Goal: Transaction & Acquisition: Purchase product/service

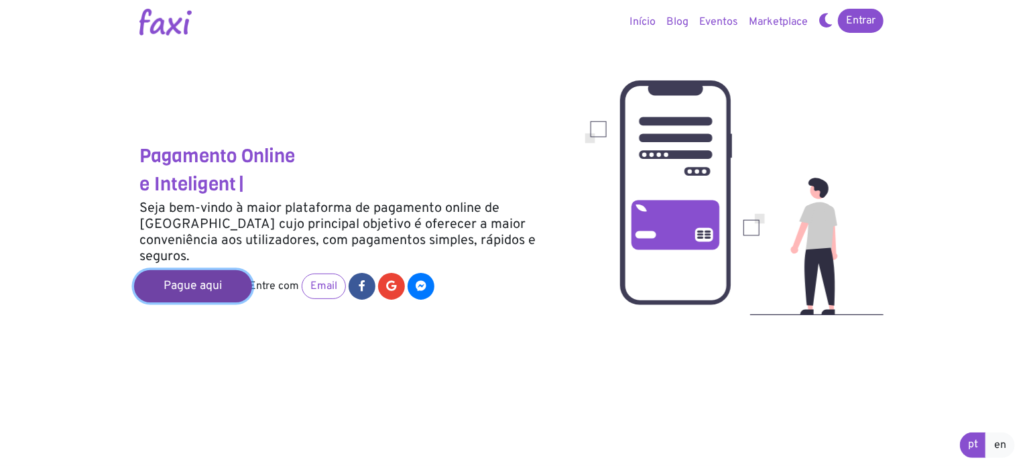
click at [167, 275] on link "Pague aqui" at bounding box center [193, 286] width 118 height 32
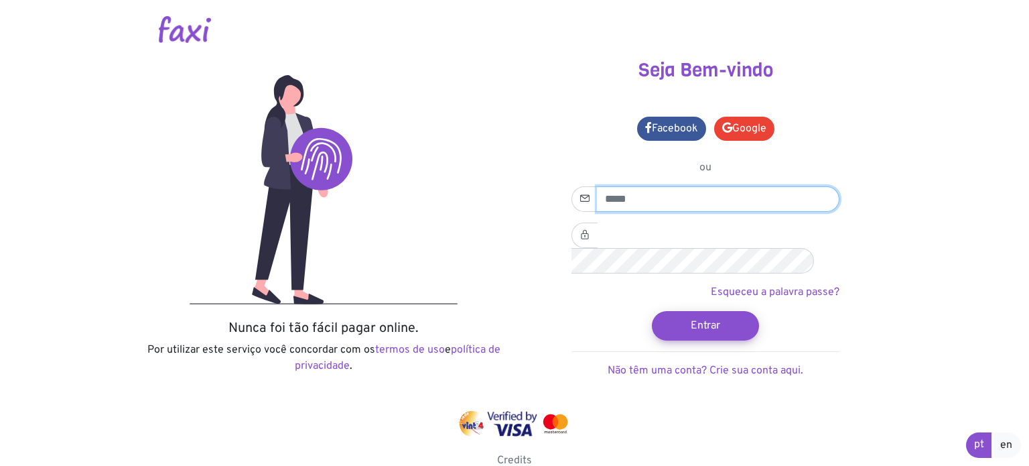
click at [639, 198] on input "email" at bounding box center [718, 198] width 243 height 25
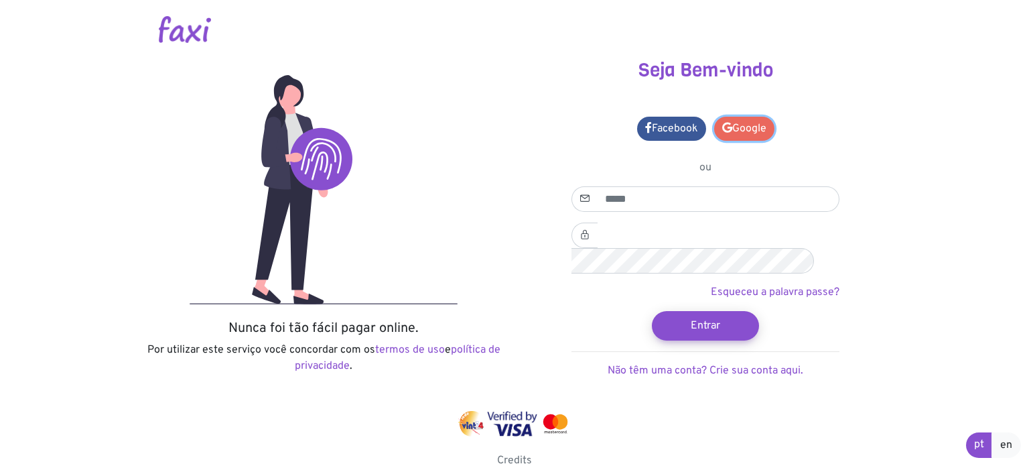
click at [761, 127] on link "Google" at bounding box center [744, 129] width 60 height 24
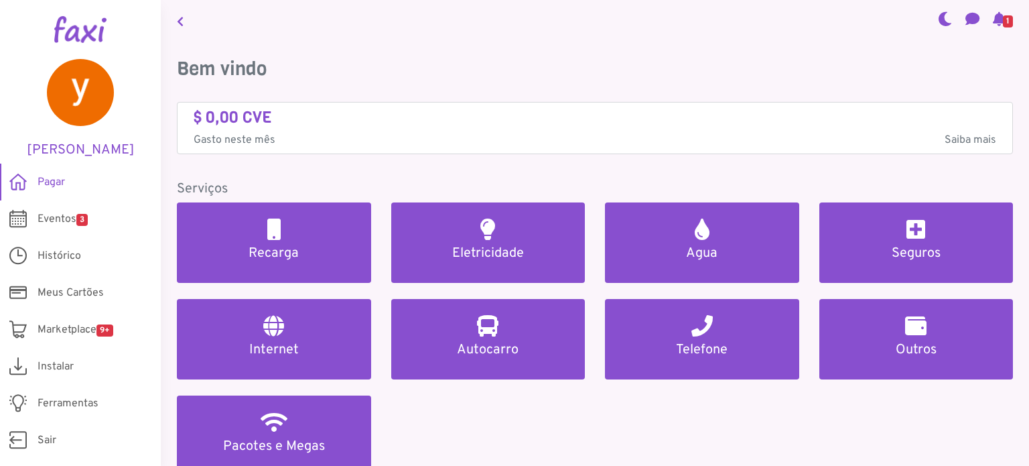
scroll to position [67, 0]
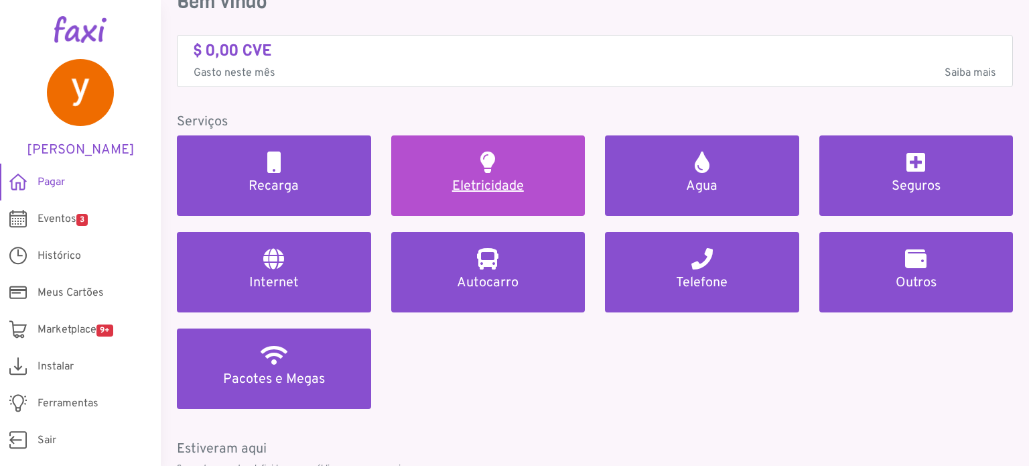
click at [483, 184] on h5 "Eletricidade" at bounding box center [488, 186] width 162 height 16
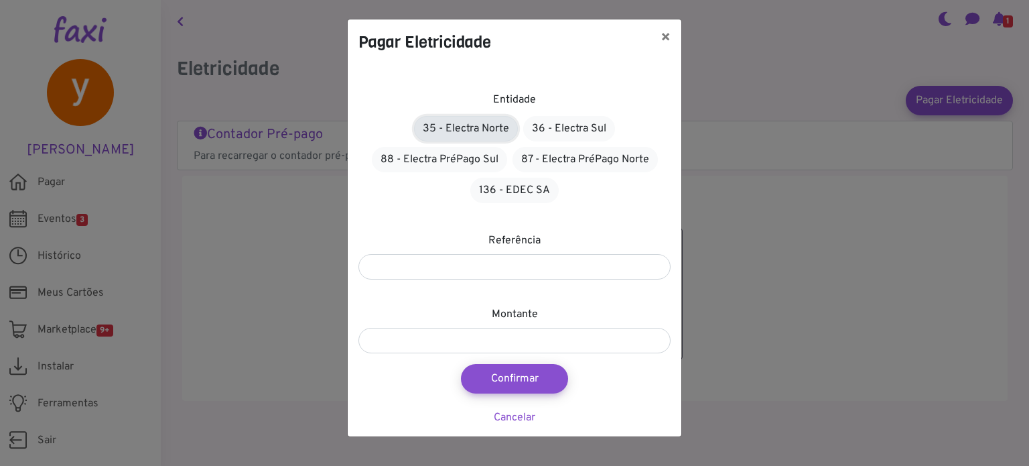
click at [492, 126] on link "35 - Electra Norte" at bounding box center [466, 128] width 104 height 25
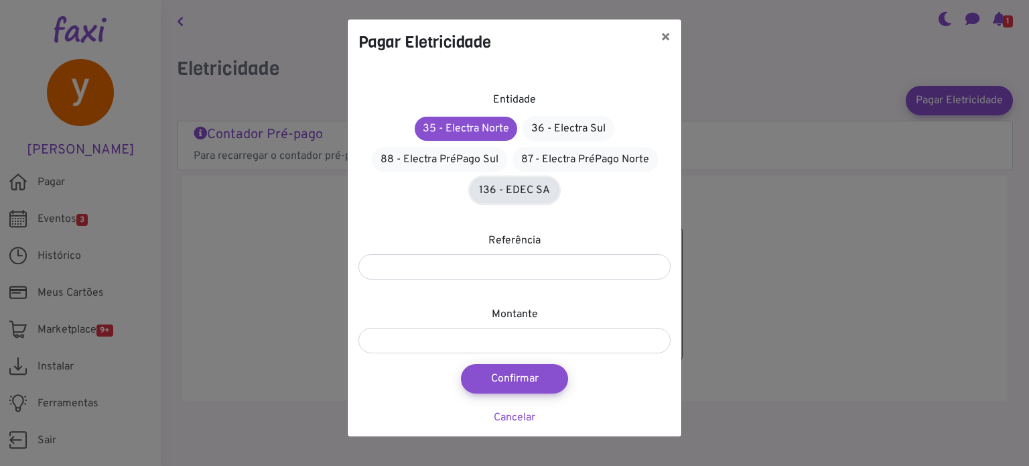
click at [505, 193] on link "136 - EDEC SA" at bounding box center [514, 190] width 88 height 25
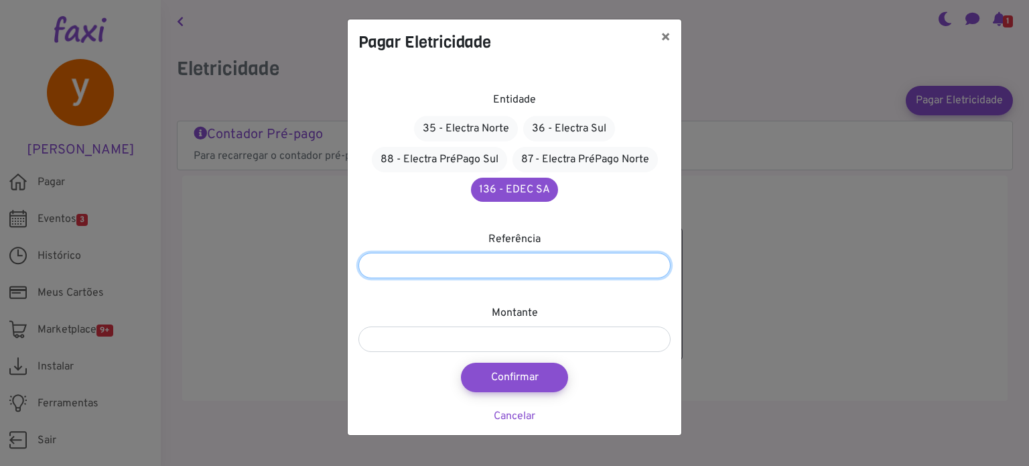
click at [505, 263] on input "number" at bounding box center [515, 265] width 312 height 25
click at [656, 273] on input "number" at bounding box center [515, 265] width 312 height 25
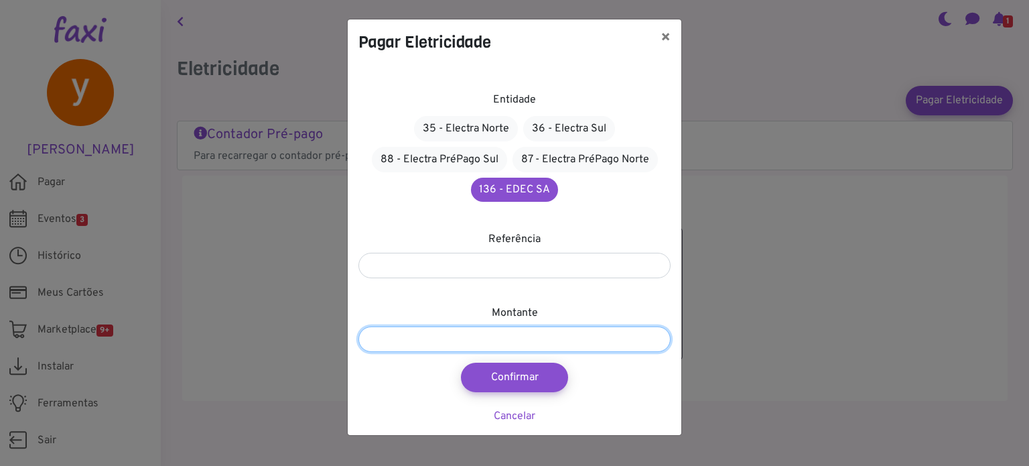
click at [485, 337] on input "number" at bounding box center [515, 338] width 312 height 25
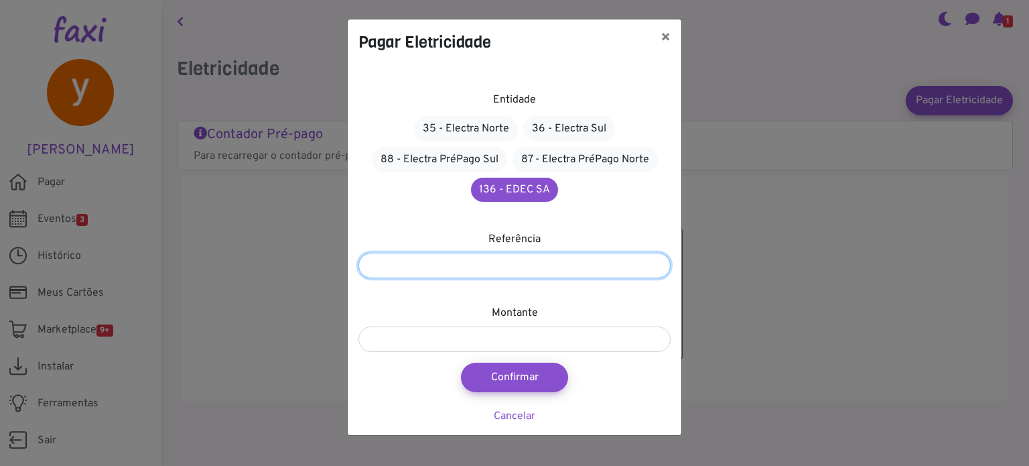
drag, startPoint x: 437, startPoint y: 267, endPoint x: 317, endPoint y: 268, distance: 120.0
click at [317, 268] on div "Pagar Eletricidade × Entidade 35 - Electra Norte 36 - Electra Sul 88 - Electra …" at bounding box center [514, 233] width 1029 height 466
type input "*********"
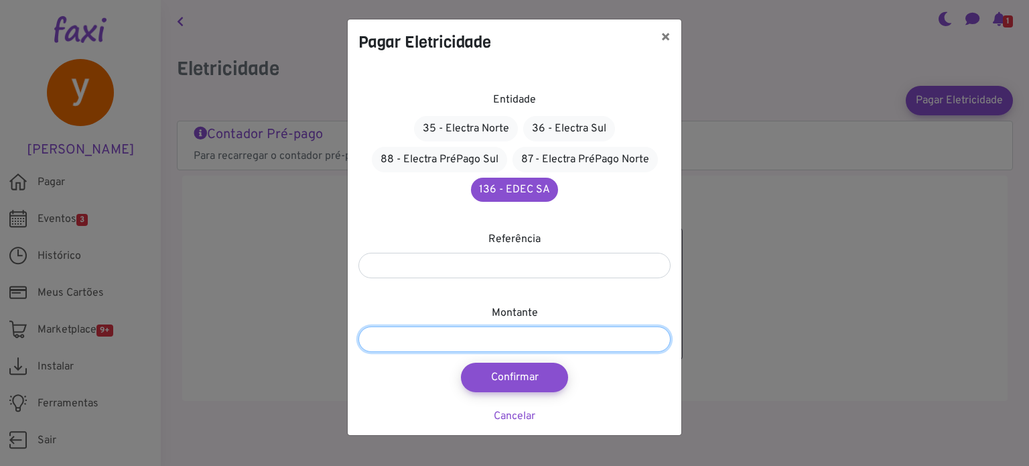
click at [467, 336] on input "number" at bounding box center [515, 338] width 312 height 25
type input "***"
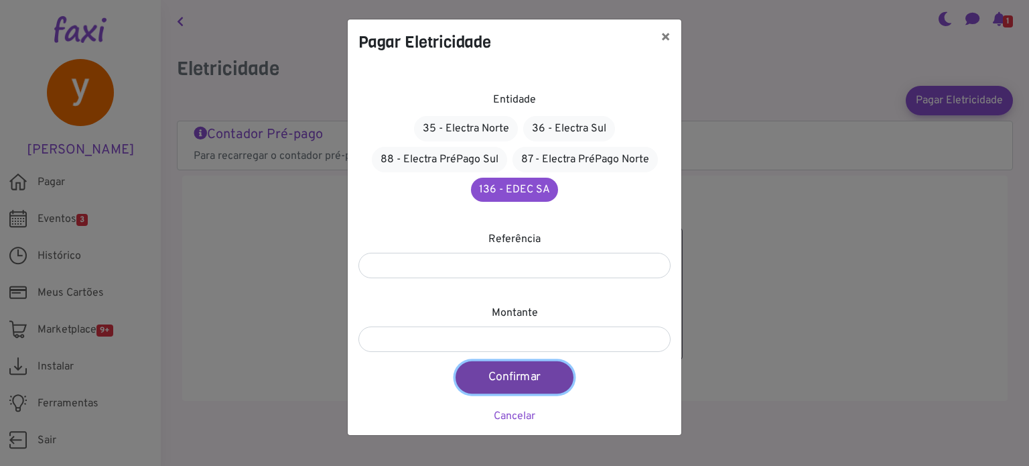
click at [526, 375] on button "Confirmar" at bounding box center [515, 377] width 118 height 32
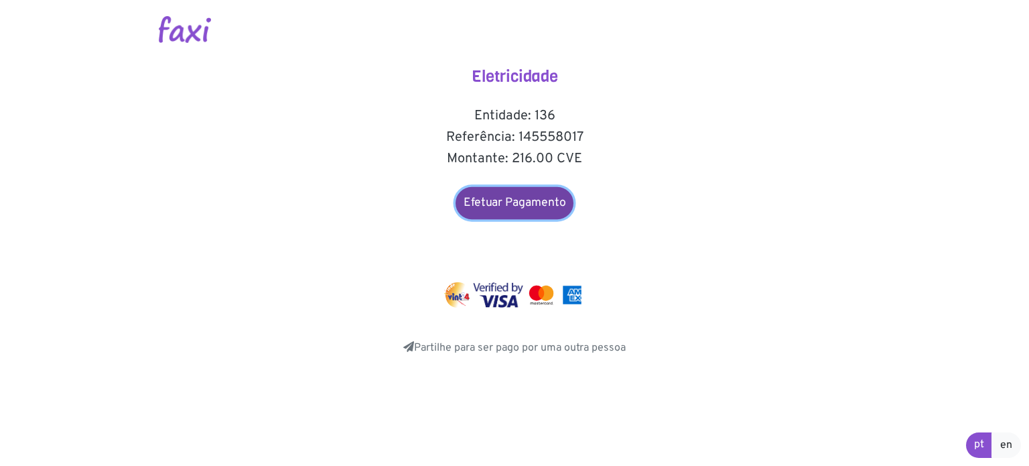
click at [509, 208] on link "Efetuar Pagamento" at bounding box center [515, 203] width 118 height 32
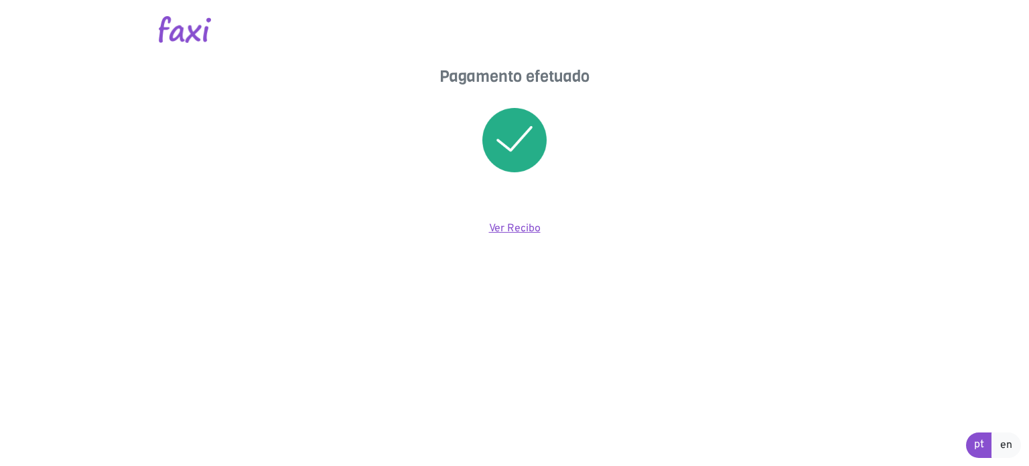
click at [524, 225] on link "Ver Recibo" at bounding box center [515, 228] width 52 height 13
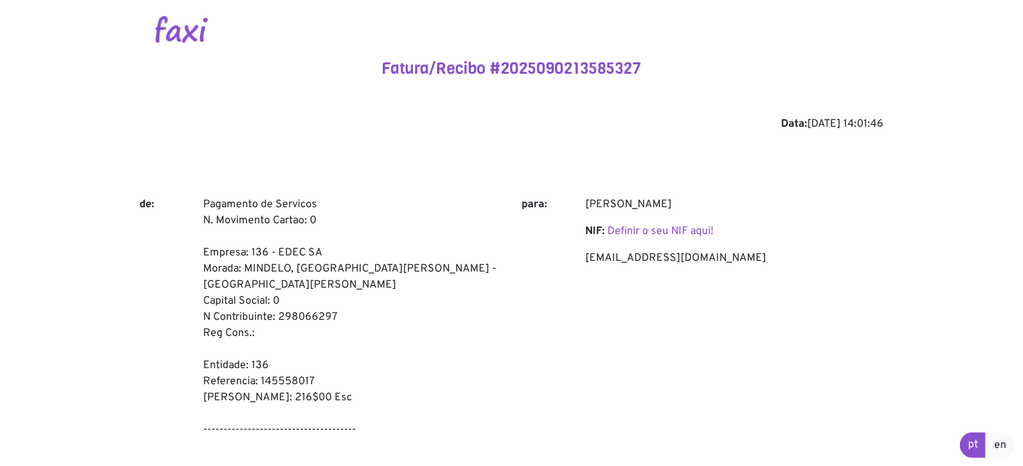
scroll to position [134, 0]
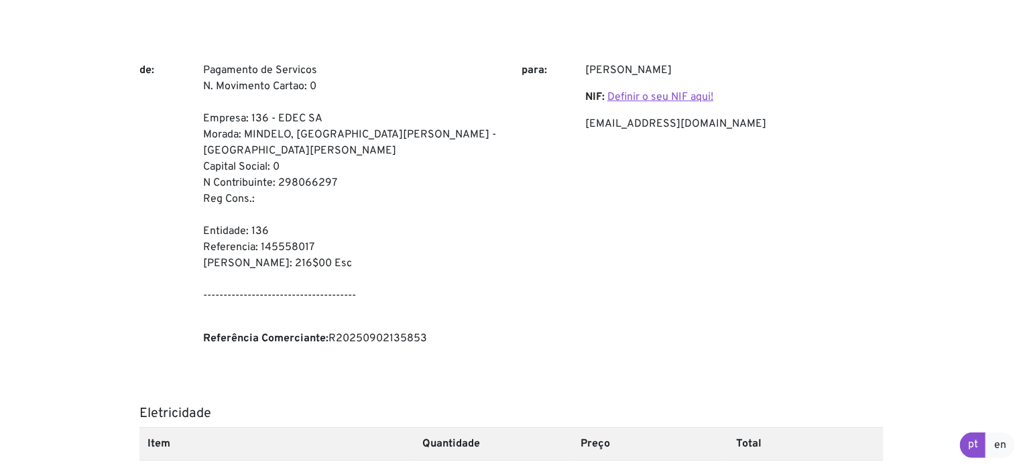
click at [654, 97] on link "Definir o seu NIF aqui!" at bounding box center [660, 96] width 106 height 13
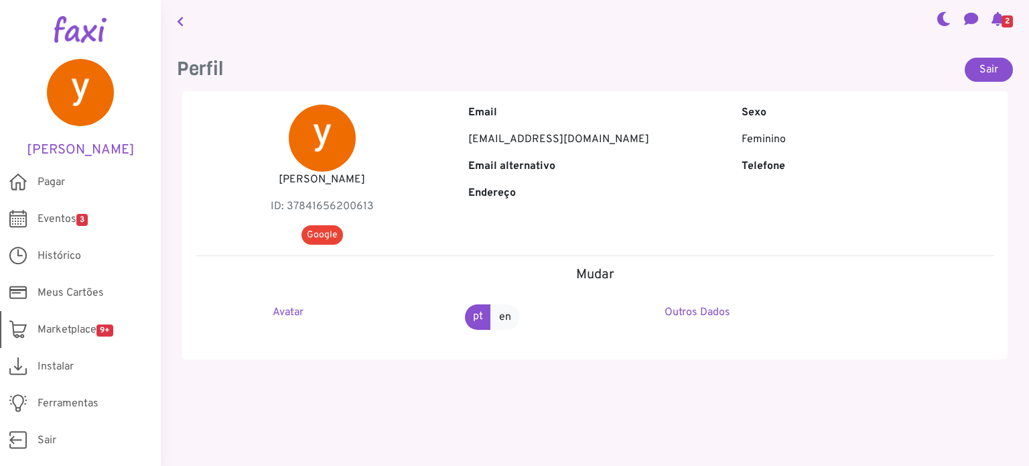
click at [60, 327] on span "Marketplace 9+" at bounding box center [76, 330] width 76 height 16
click at [84, 296] on span "Meus Cartões" at bounding box center [71, 293] width 66 height 16
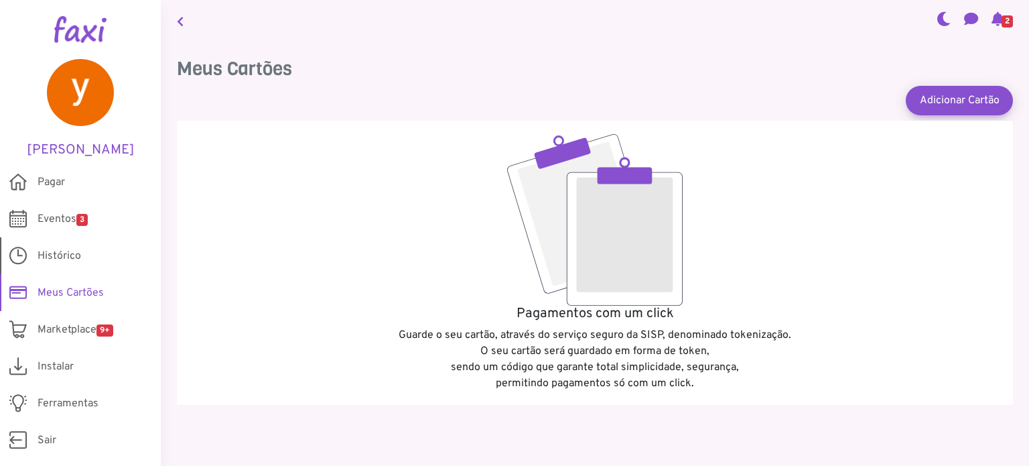
click at [47, 249] on span "Histórico" at bounding box center [60, 256] width 44 height 16
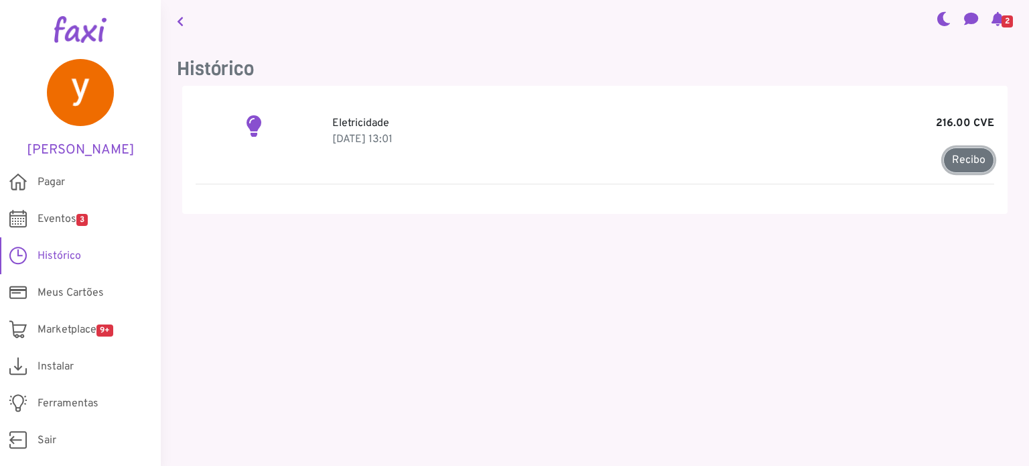
click at [960, 157] on link "Recibo" at bounding box center [969, 159] width 51 height 25
click at [38, 433] on span "Sair" at bounding box center [47, 440] width 19 height 16
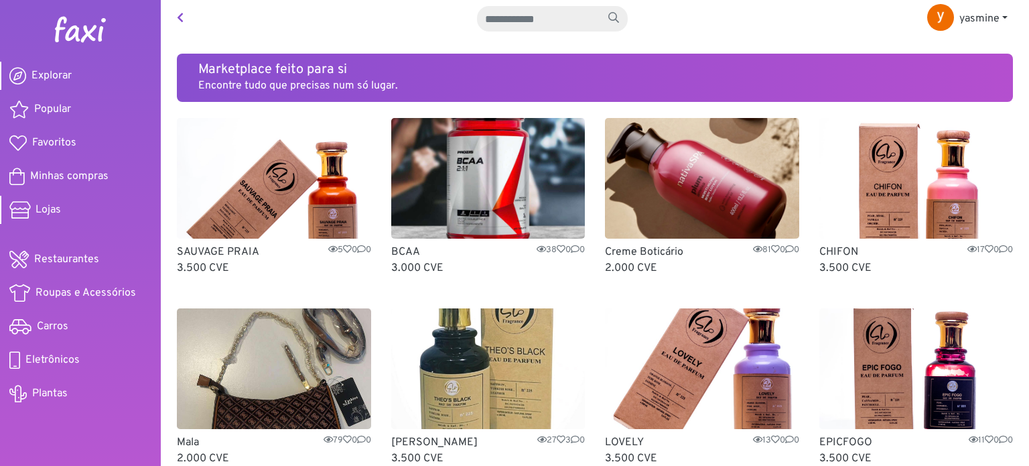
click at [50, 211] on span "Lojas" at bounding box center [48, 210] width 25 height 16
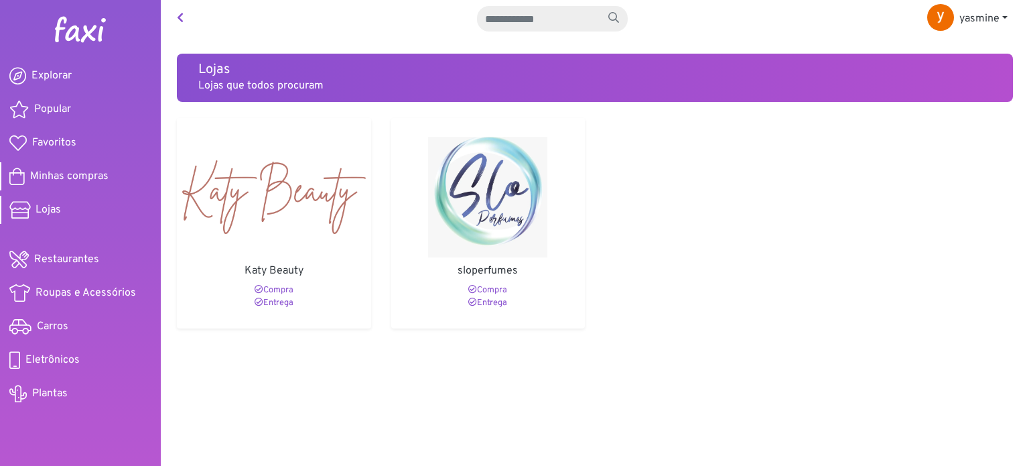
click at [59, 174] on span "Minhas compras" at bounding box center [69, 176] width 78 height 16
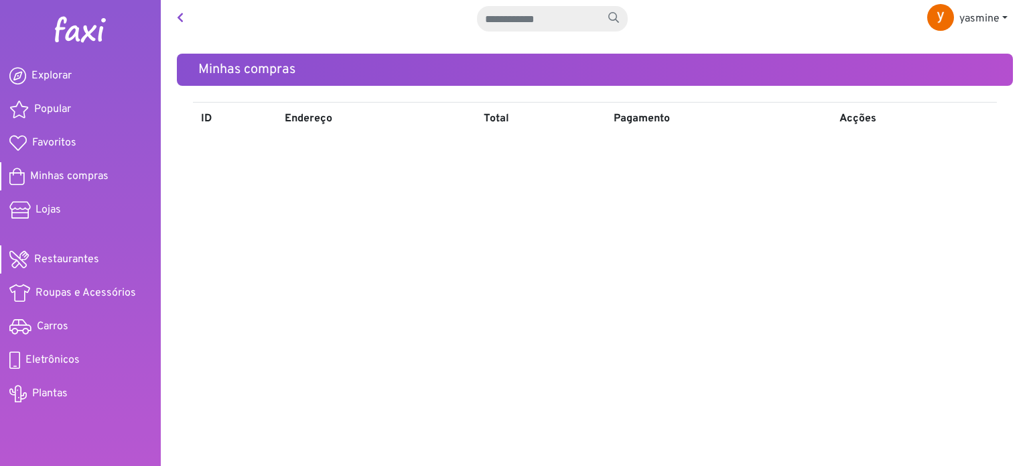
click at [49, 257] on span "Restaurantes" at bounding box center [66, 259] width 65 height 16
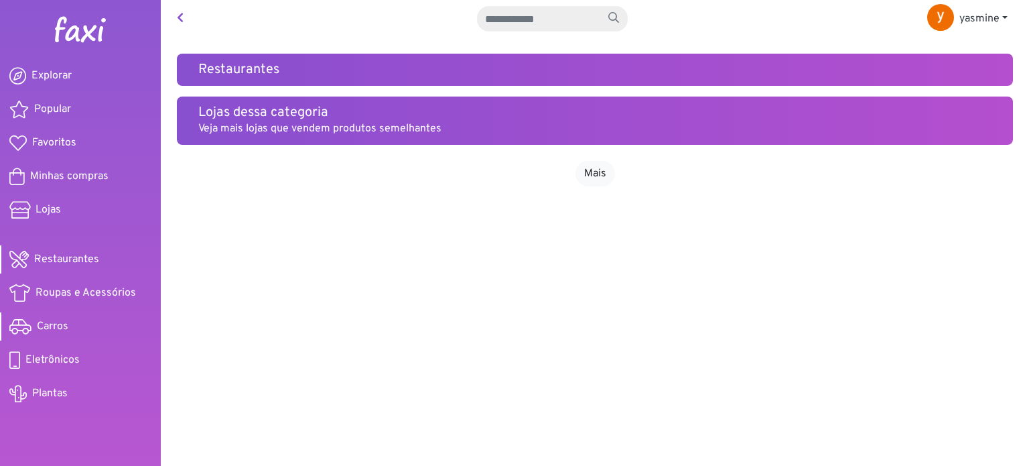
click at [56, 323] on span "Carros" at bounding box center [52, 326] width 31 height 16
click at [35, 356] on span "Eletrônicos" at bounding box center [52, 360] width 54 height 16
click at [56, 72] on span "Explorar" at bounding box center [51, 76] width 40 height 16
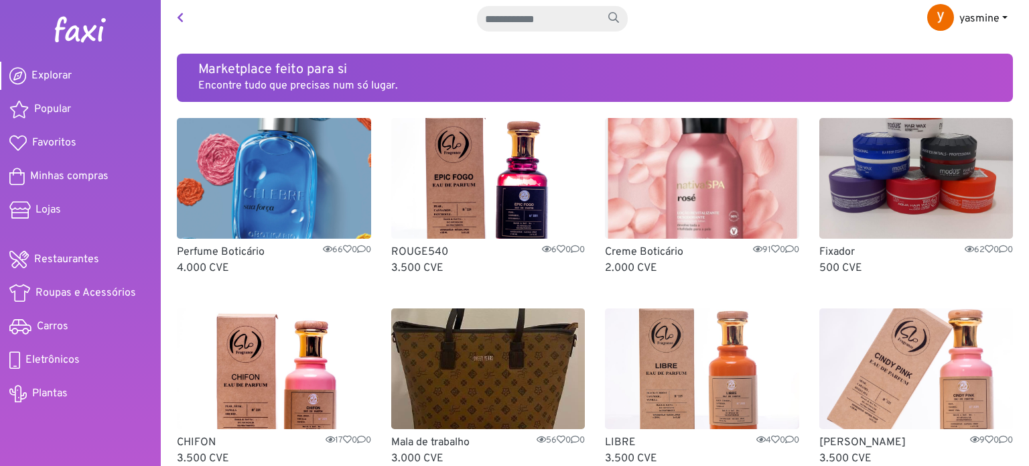
click at [974, 15] on span "yasmine" at bounding box center [980, 18] width 40 height 13
click at [942, 48] on link "Pagamentos" at bounding box center [970, 50] width 106 height 21
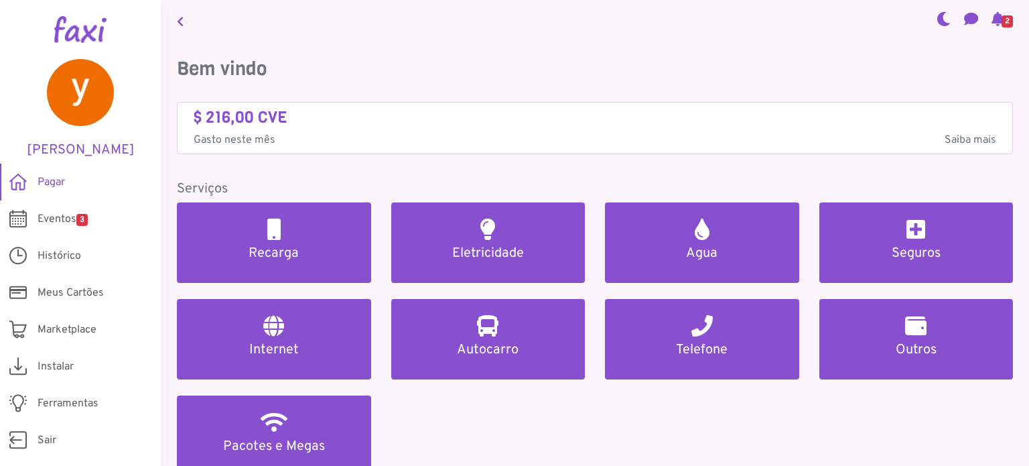
click at [945, 136] on span "Saiba mais" at bounding box center [971, 140] width 52 height 16
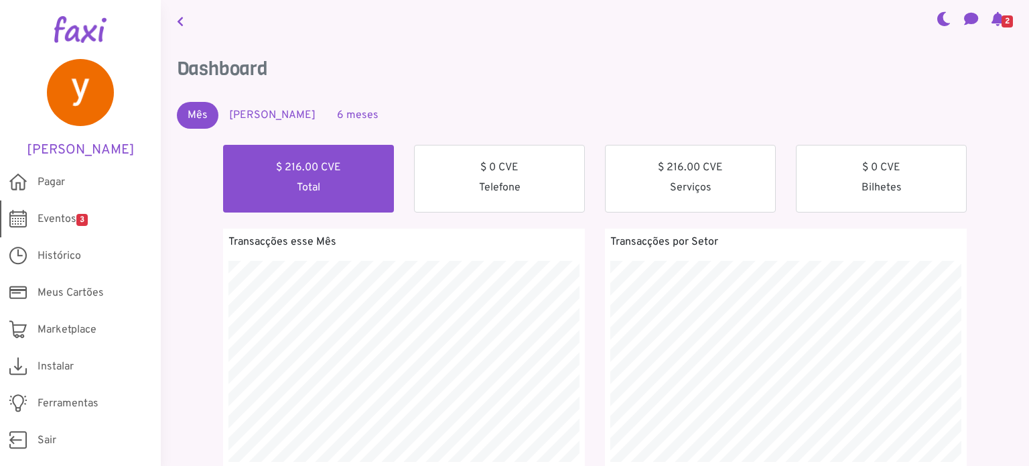
click at [59, 222] on span "Eventos 3" at bounding box center [63, 219] width 50 height 16
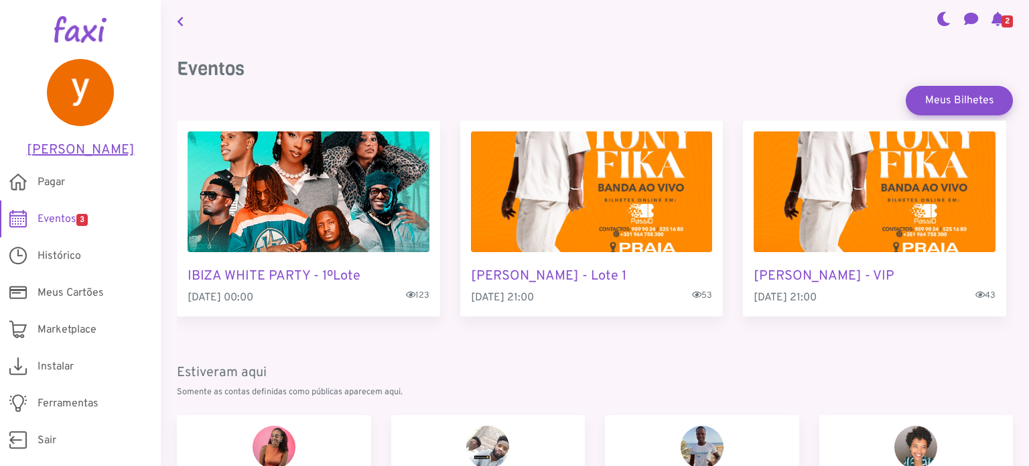
click at [74, 147] on h5 "yasmine melo" at bounding box center [80, 150] width 121 height 16
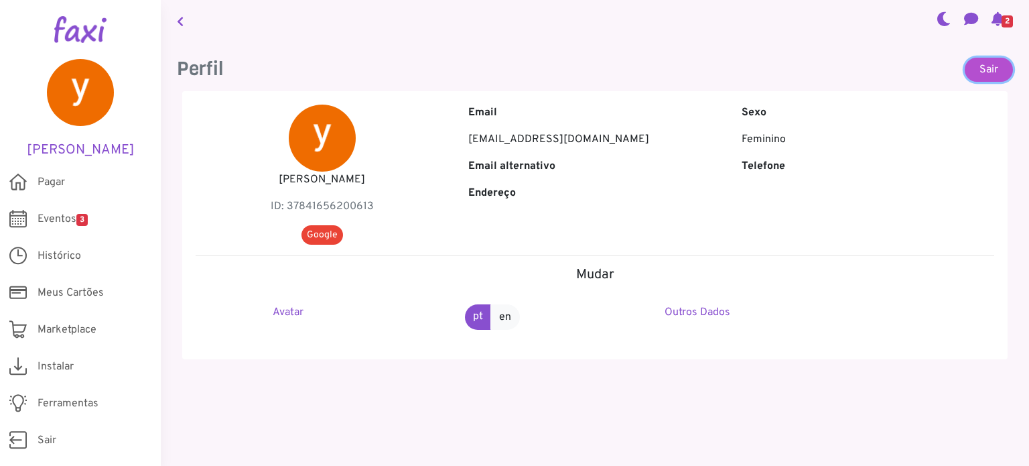
click at [973, 74] on link "Sair" at bounding box center [989, 70] width 48 height 24
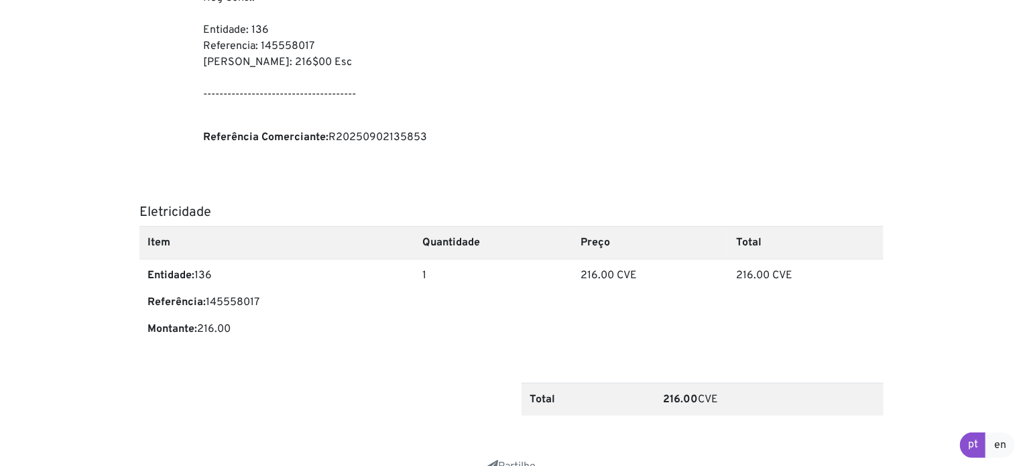
scroll to position [391, 0]
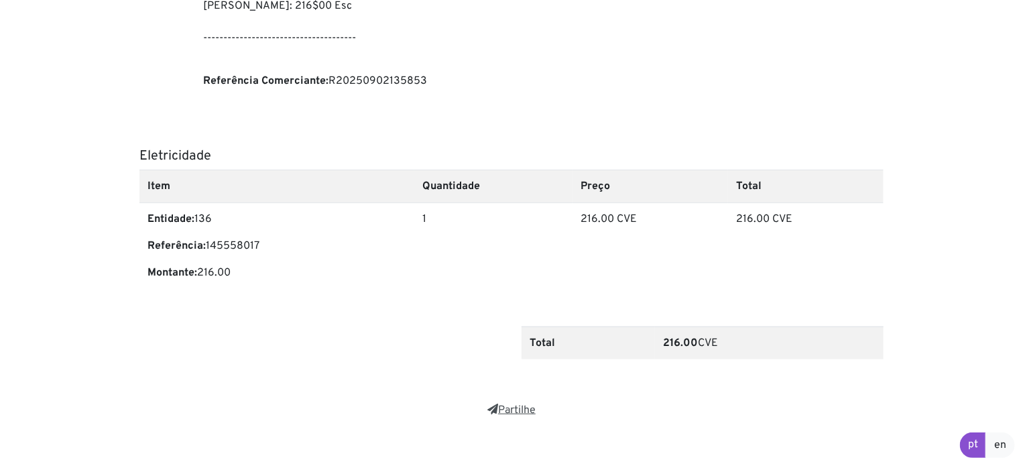
click at [510, 403] on link "Partilhe" at bounding box center [511, 409] width 48 height 13
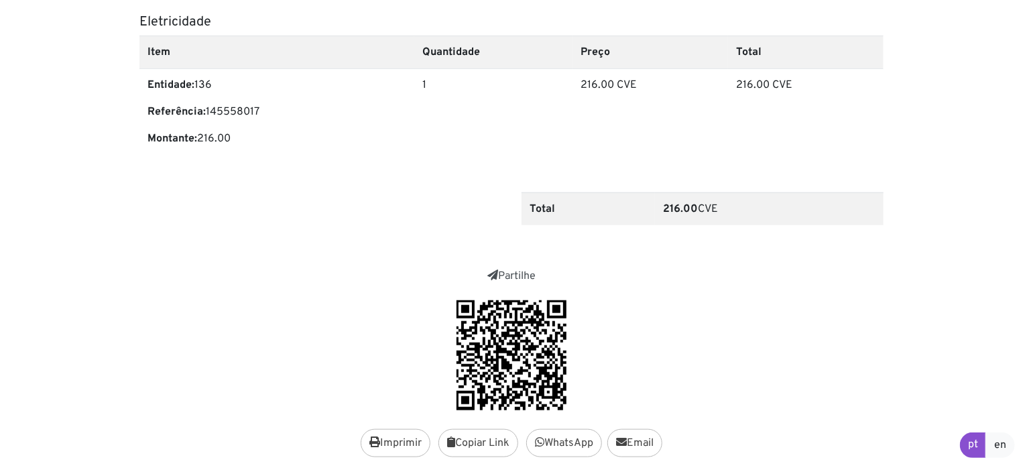
scroll to position [566, 0]
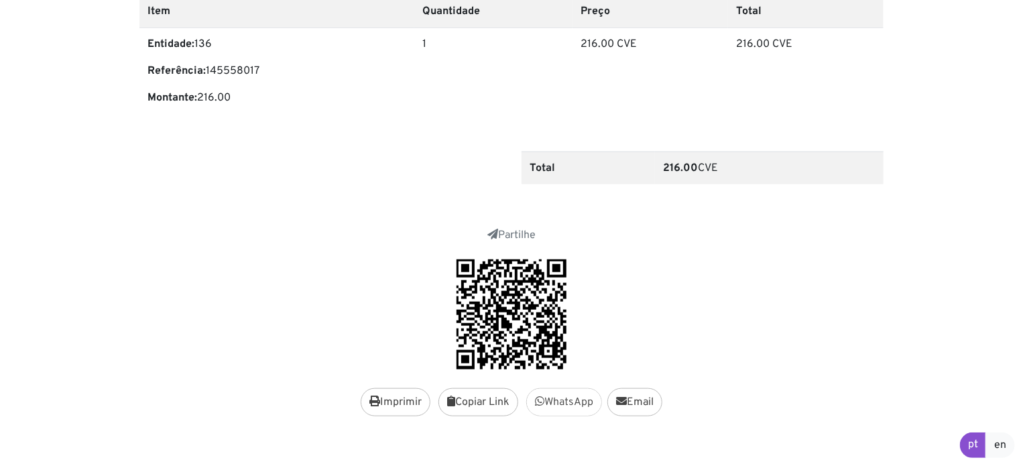
click at [572, 388] on link "WhatsApp" at bounding box center [564, 402] width 76 height 28
